Goal: Information Seeking & Learning: Learn about a topic

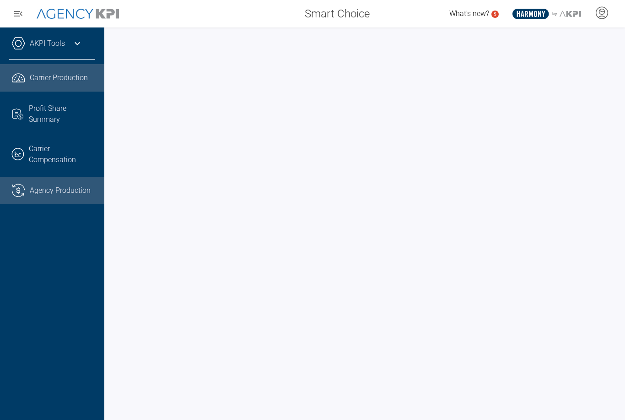
click at [43, 194] on link ".cls-1{fill:none;stroke:#221f20;stroke-linecap:round;stroke-linejoin:round;stro…" at bounding box center [52, 190] width 104 height 27
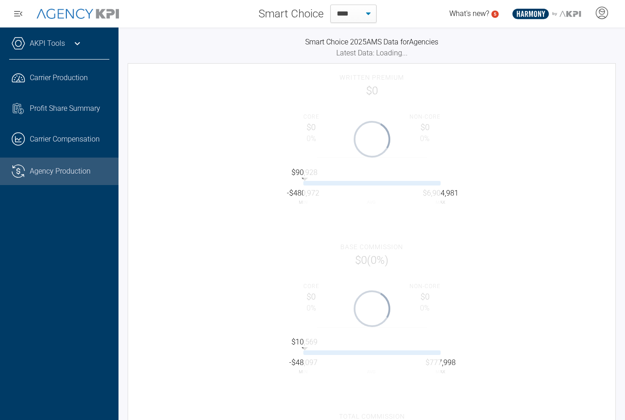
click at [76, 47] on icon at bounding box center [77, 43] width 11 height 11
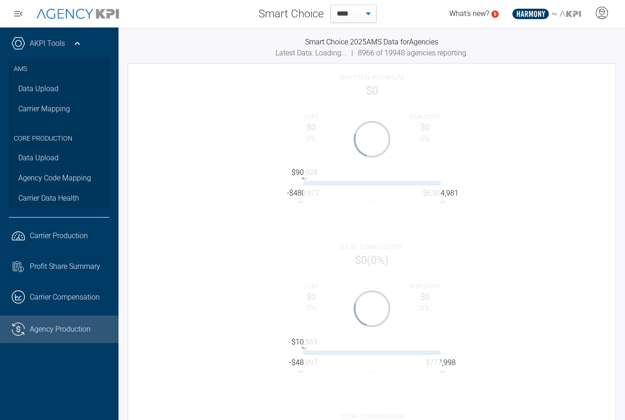
select select "**"
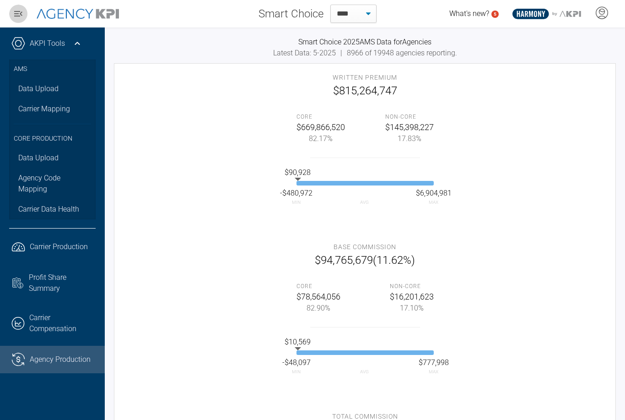
click at [18, 15] on icon "button" at bounding box center [18, 13] width 11 height 11
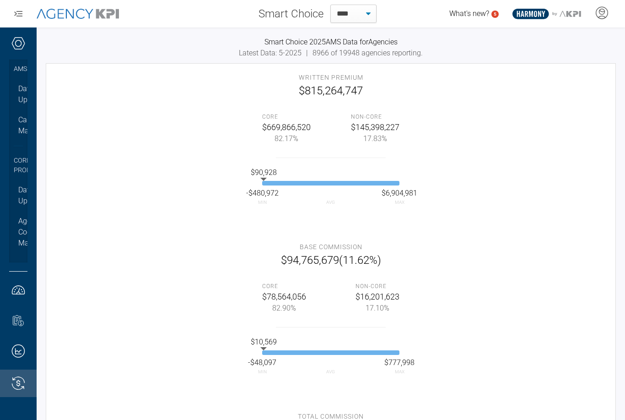
click at [17, 15] on icon "button" at bounding box center [18, 13] width 11 height 11
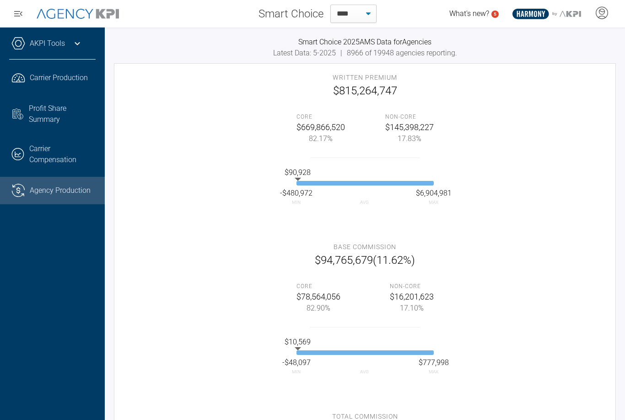
click at [17, 15] on icon "button" at bounding box center [18, 13] width 11 height 11
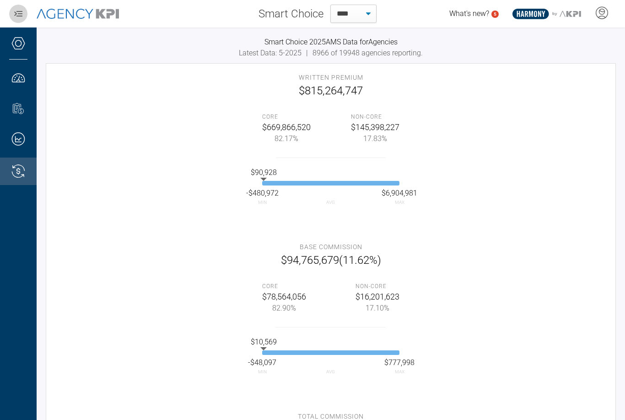
click at [16, 14] on icon "button" at bounding box center [18, 13] width 8 height 5
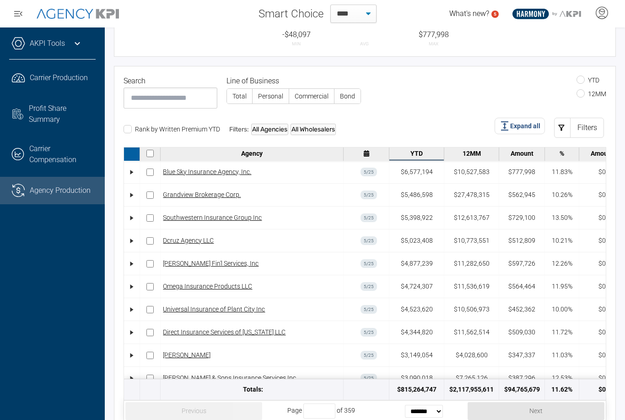
scroll to position [36, 0]
click at [175, 99] on input at bounding box center [171, 97] width 94 height 21
type input "*"
select select "**"
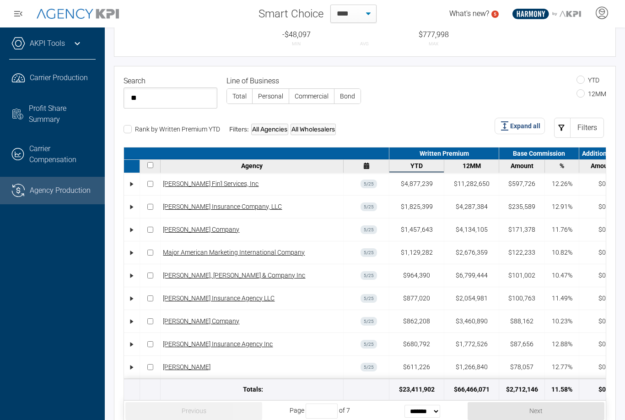
click at [156, 101] on input "**" at bounding box center [171, 97] width 94 height 21
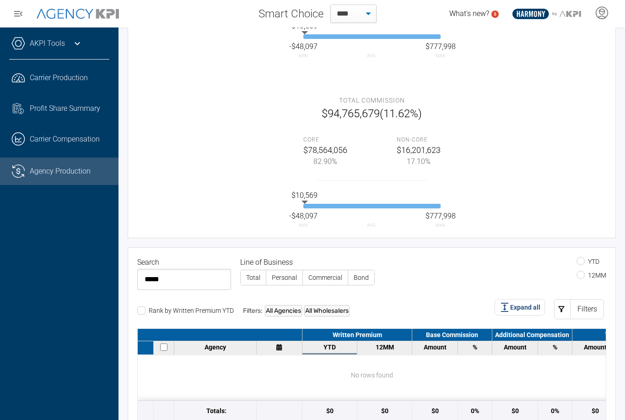
click at [178, 279] on input "*****" at bounding box center [184, 279] width 94 height 21
type input "**"
select select "**"
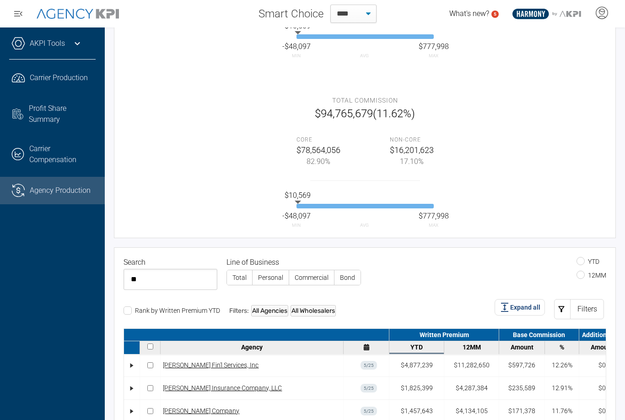
type input "*"
select select "**"
click at [577, 399] on div "10.26%" at bounding box center [562, 410] width 34 height 22
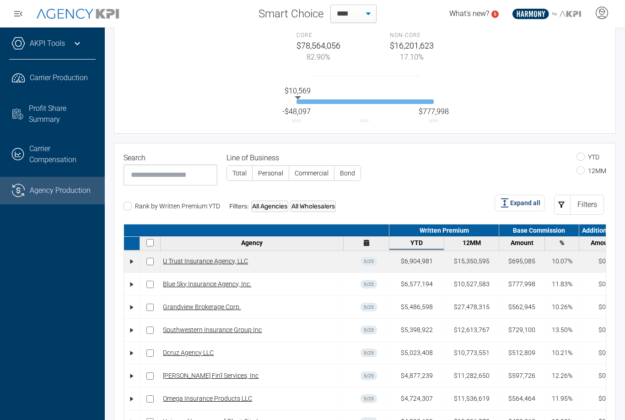
scroll to position [0, 0]
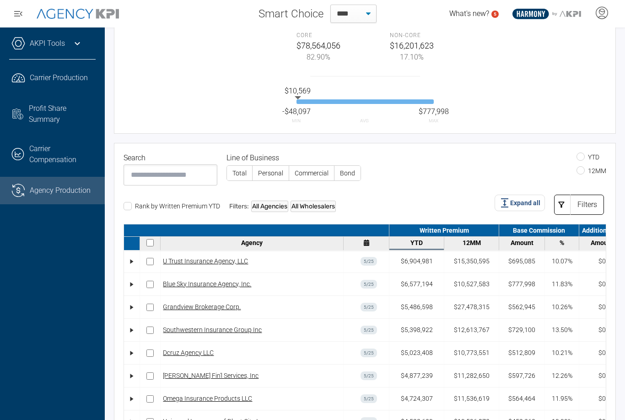
click at [563, 203] on icon at bounding box center [561, 204] width 9 height 9
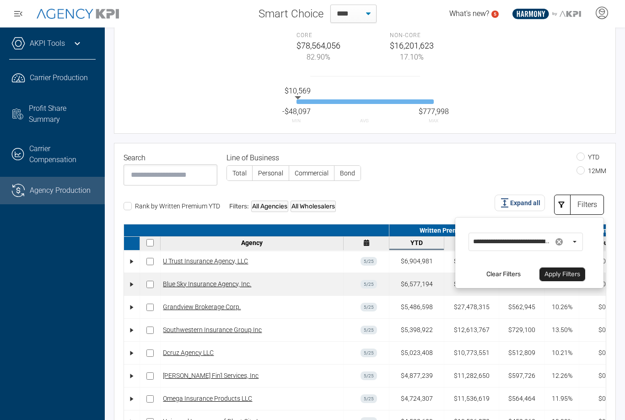
click at [325, 280] on div "Blue Sky Insurance Agency, Inc." at bounding box center [252, 284] width 178 height 16
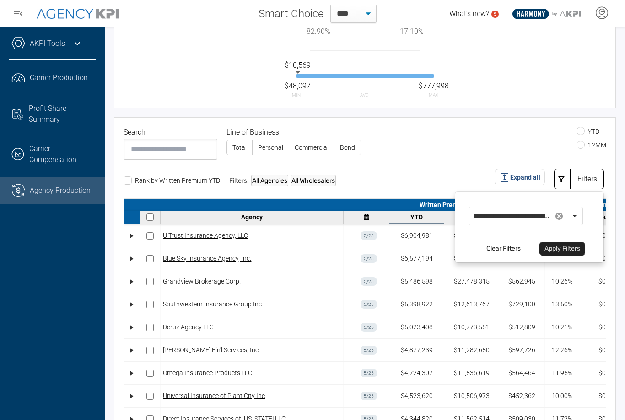
scroll to position [455, 0]
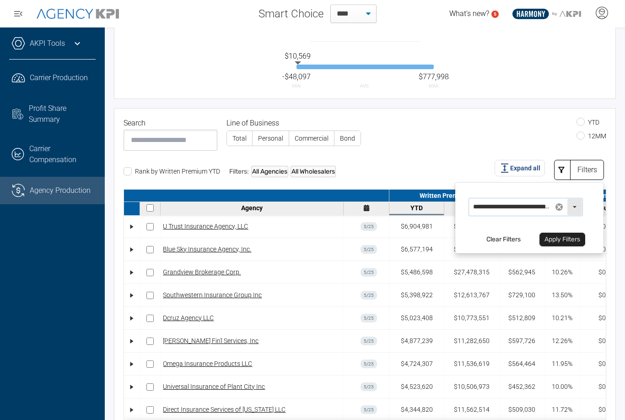
click at [560, 205] on span at bounding box center [559, 207] width 16 height 16
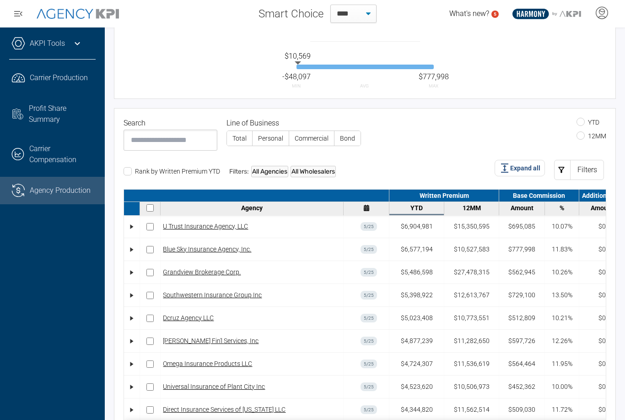
click at [579, 135] on span at bounding box center [580, 135] width 8 height 8
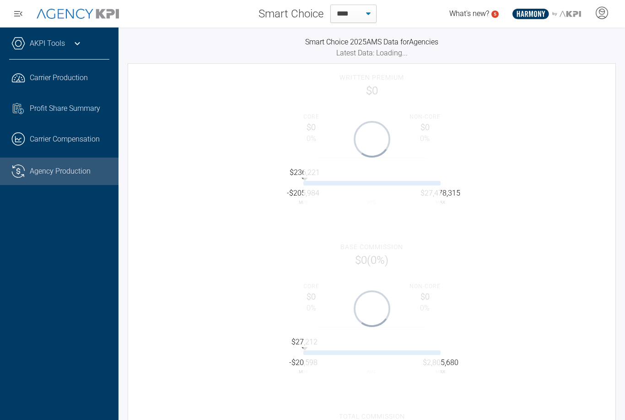
scroll to position [0, 0]
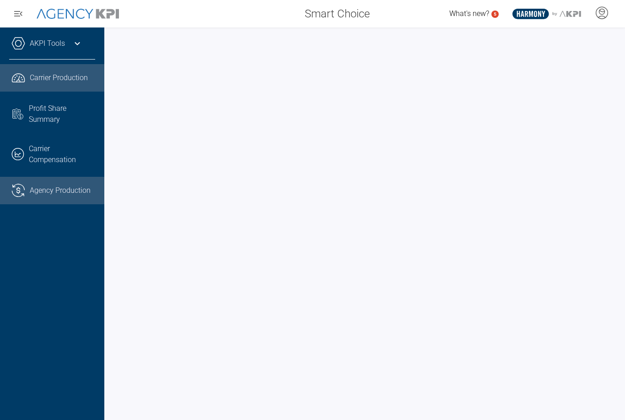
click at [48, 188] on link ".cls-1{fill:none;stroke:#221f20;stroke-linecap:round;stroke-linejoin:round;stro…" at bounding box center [52, 190] width 104 height 27
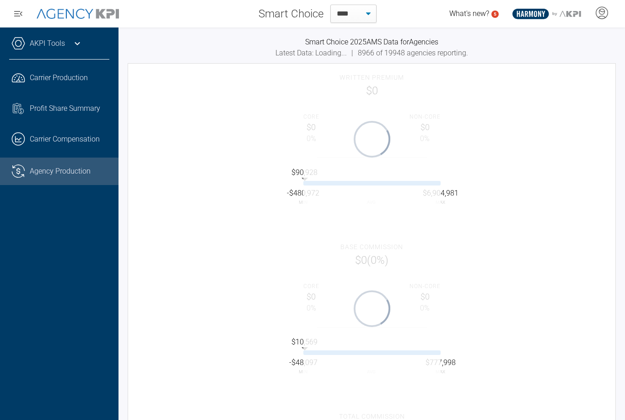
select select "**"
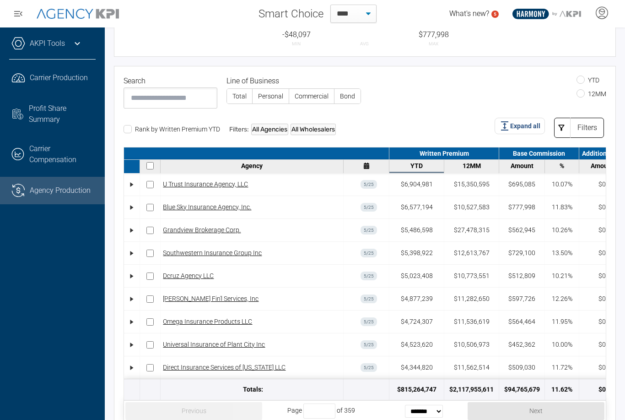
click at [581, 129] on div "Filters" at bounding box center [587, 128] width 34 height 20
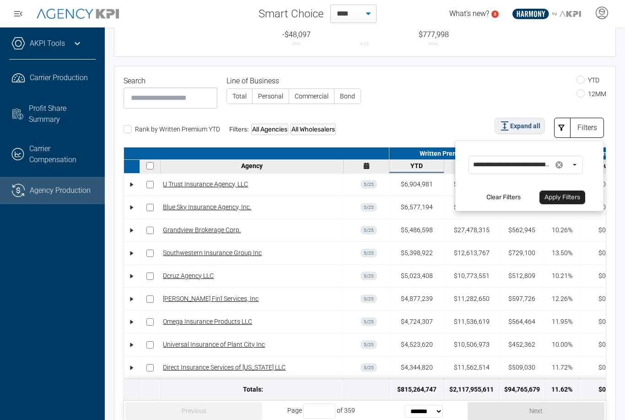
click at [520, 129] on span "Expand all" at bounding box center [525, 126] width 30 height 10
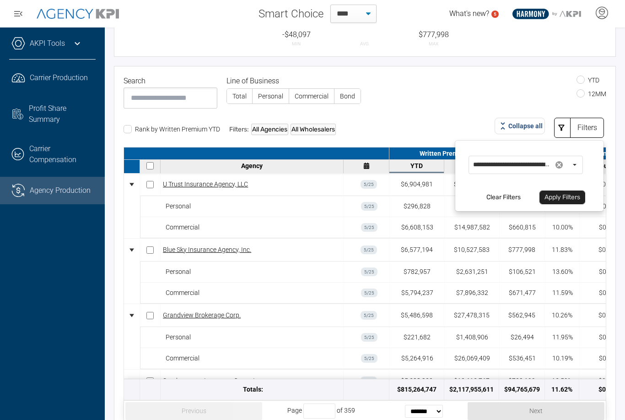
drag, startPoint x: 561, startPoint y: 166, endPoint x: 445, endPoint y: 110, distance: 128.7
click at [561, 217] on div "10.00%" at bounding box center [562, 227] width 34 height 21
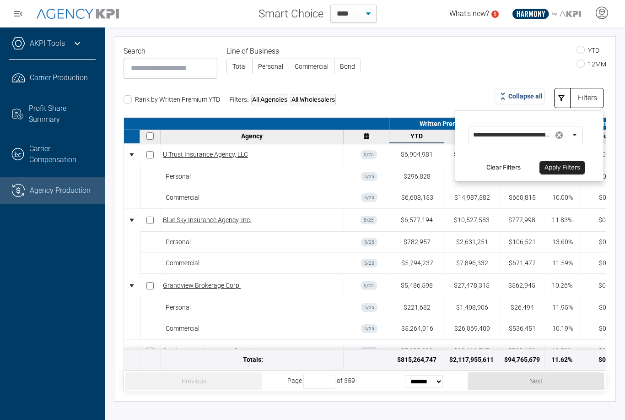
click at [511, 143] on div "$695,085" at bounding box center [522, 154] width 46 height 22
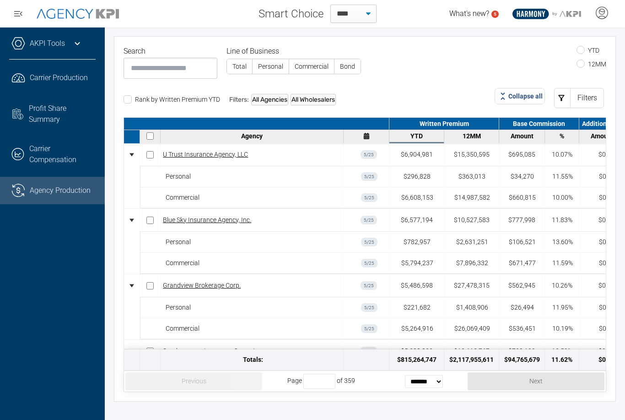
click at [445, 130] on div at bounding box center [444, 136] width 16 height 13
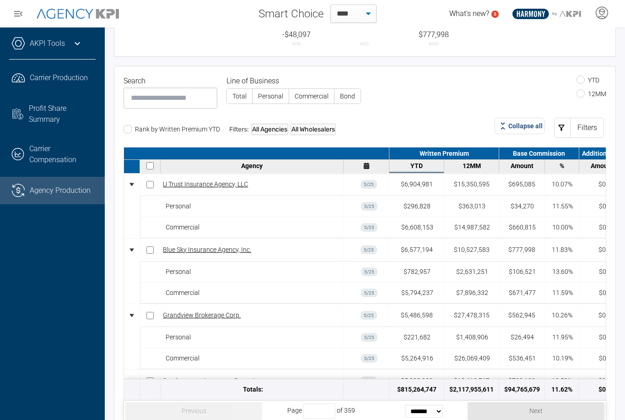
scroll to position [496, 0]
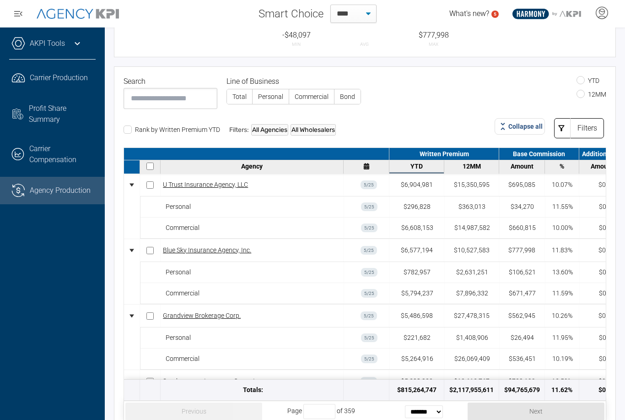
click at [588, 130] on div "Filters" at bounding box center [587, 128] width 34 height 20
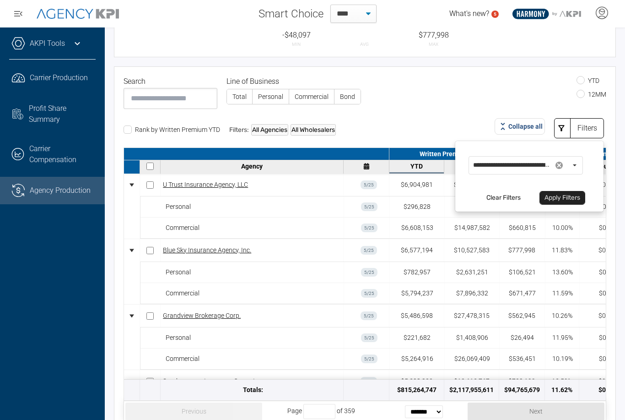
click at [471, 120] on div "Rank by Written Premium YTD Filters: All Agencies All Wholesalers Collapse all …" at bounding box center [365, 128] width 483 height 20
click at [562, 166] on span at bounding box center [559, 165] width 16 height 16
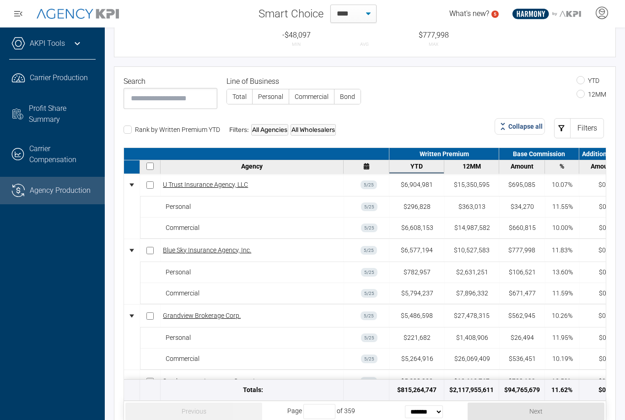
click at [439, 107] on div "Search Line of Business Total Personal Commercial Bond YTD 12MM" at bounding box center [365, 92] width 483 height 33
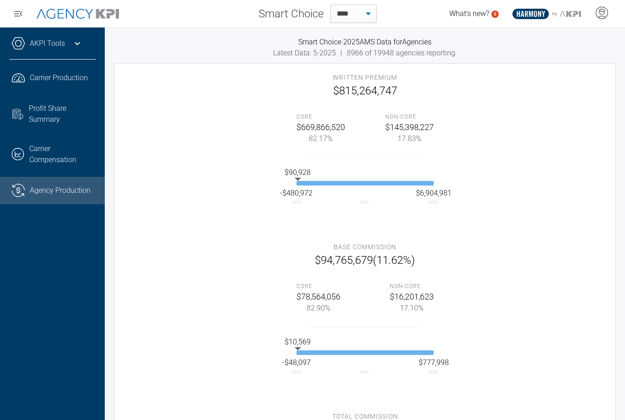
scroll to position [0, 0]
click at [12, 15] on button "button" at bounding box center [18, 14] width 18 height 18
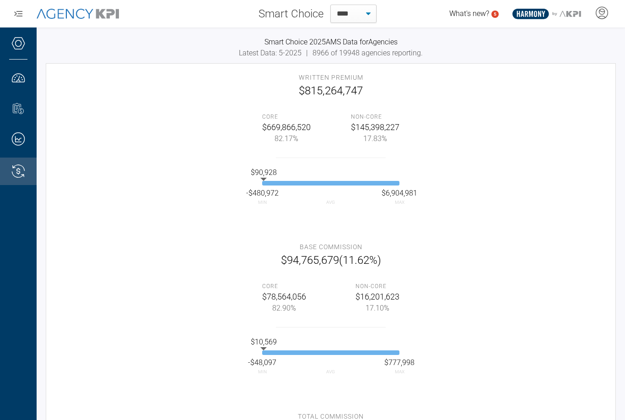
scroll to position [0, 0]
click at [16, 15] on icon "button" at bounding box center [18, 13] width 8 height 5
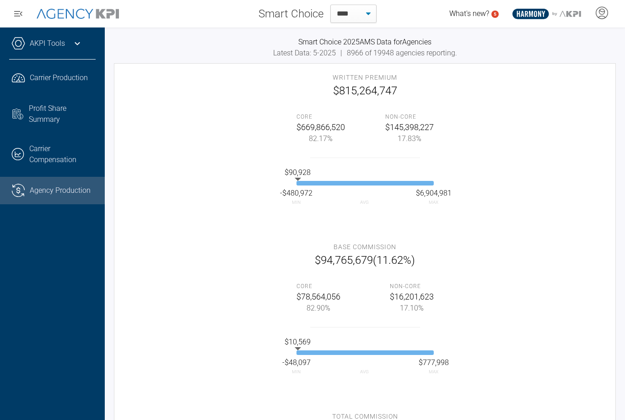
click at [16, 16] on icon "button" at bounding box center [18, 13] width 8 height 5
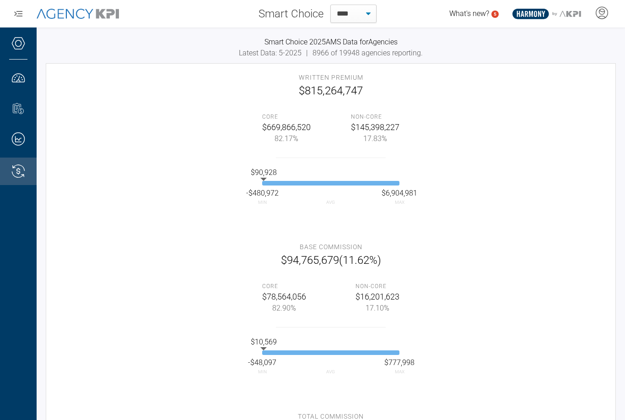
click at [71, 47] on h3 "Smart Choice 2025 AMS Data for Agencies" at bounding box center [331, 42] width 570 height 11
click at [19, 13] on icon "button" at bounding box center [18, 13] width 8 height 5
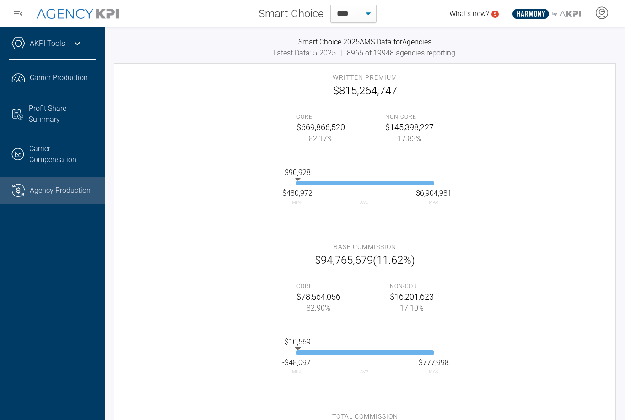
click at [60, 14] on img at bounding box center [78, 14] width 82 height 11
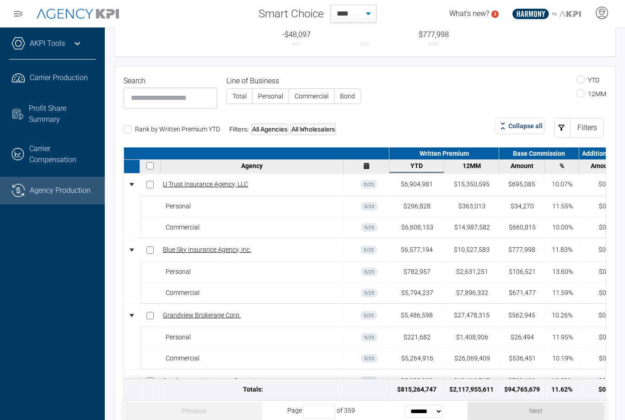
scroll to position [30, 0]
